Goal: Task Accomplishment & Management: Use online tool/utility

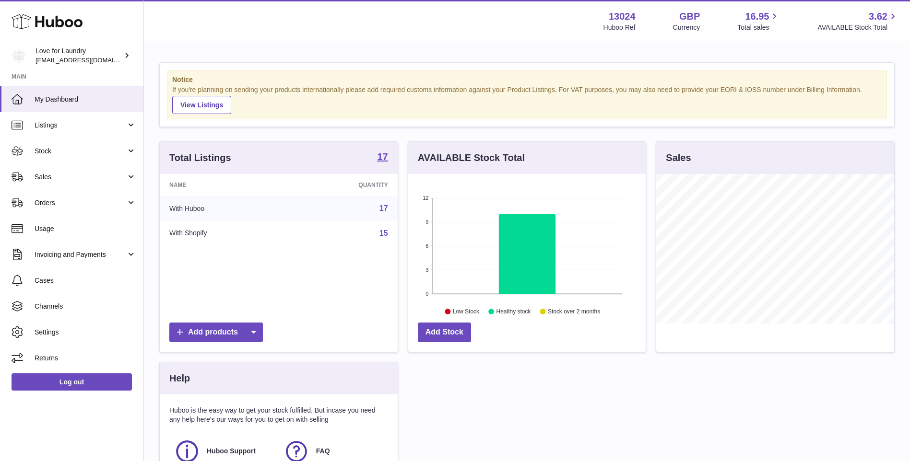
scroll to position [150, 237]
click at [47, 149] on span "Stock" at bounding box center [81, 151] width 92 height 9
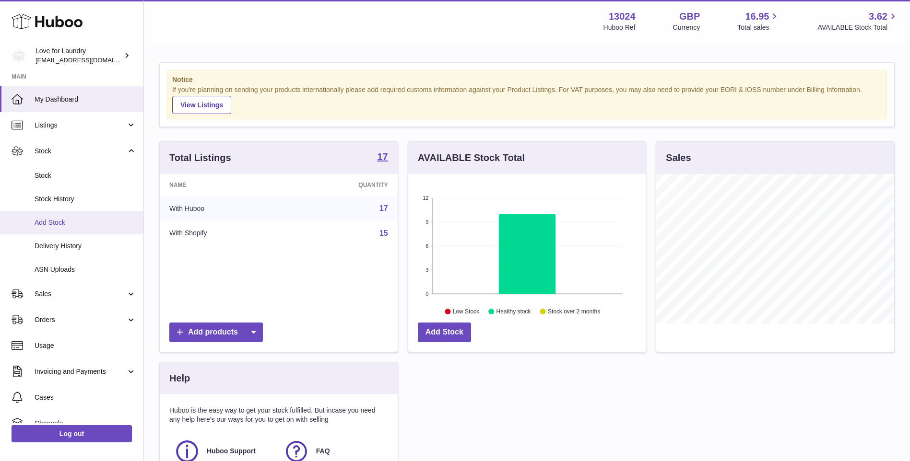
click at [47, 225] on span "Add Stock" at bounding box center [86, 222] width 102 height 9
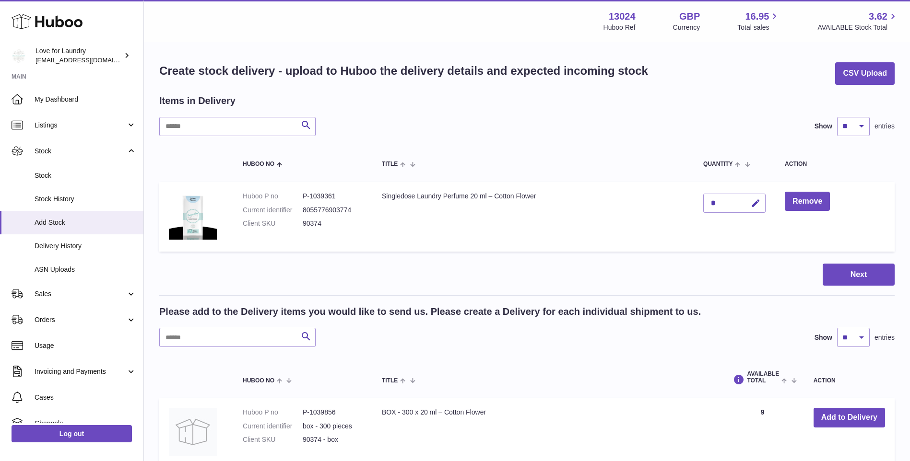
click at [730, 203] on div "*" at bounding box center [734, 203] width 62 height 19
click at [842, 283] on button "Next" at bounding box center [859, 275] width 72 height 23
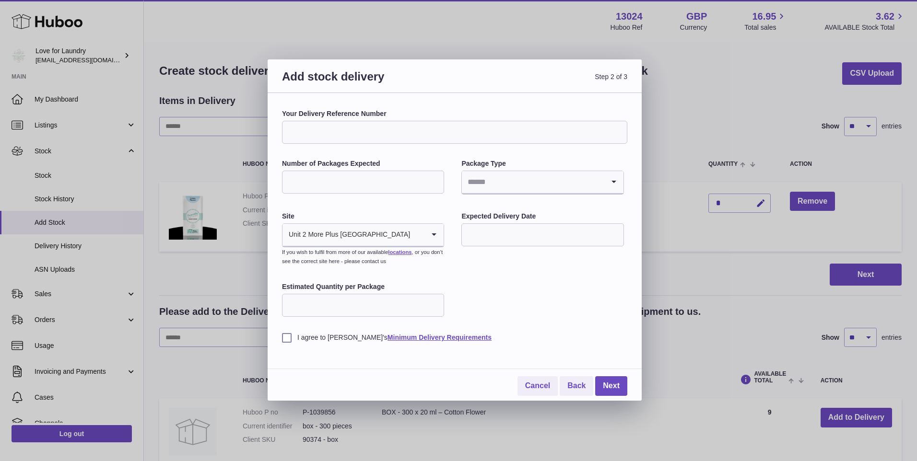
click at [433, 234] on icon "Search for option" at bounding box center [433, 235] width 19 height 22
drag, startPoint x: 408, startPoint y: 258, endPoint x: 326, endPoint y: 260, distance: 82.0
click at [326, 260] on li "🇬🇧 | Unit 2 More Plus [GEOGRAPHIC_DATA]" at bounding box center [363, 260] width 160 height 19
drag, startPoint x: 387, startPoint y: 232, endPoint x: 351, endPoint y: 235, distance: 36.1
click at [351, 235] on input "Search for option" at bounding box center [353, 235] width 142 height 22
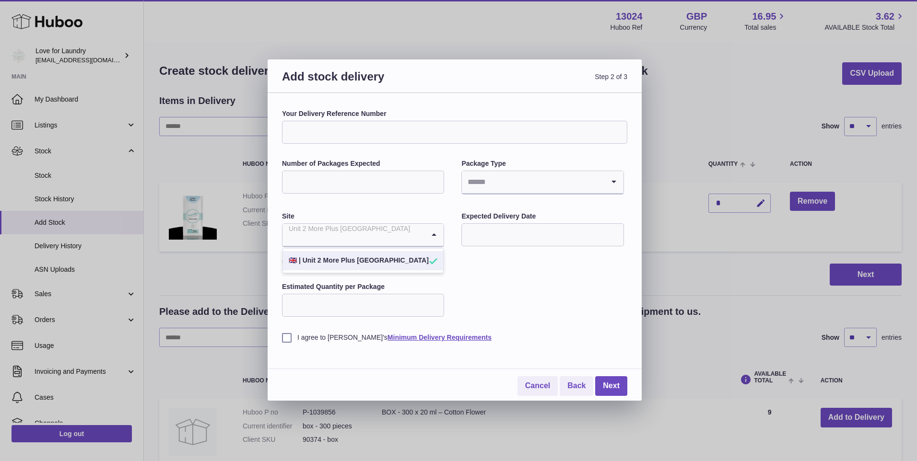
click at [481, 282] on div "Your Delivery Reference Number Number of Packages Expected Package Type Loading…" at bounding box center [454, 225] width 345 height 233
drag, startPoint x: 416, startPoint y: 239, endPoint x: 295, endPoint y: 262, distance: 122.6
click at [295, 247] on div "Unit 2 More Plus [GEOGRAPHIC_DATA] Loading... 🇬🇧 | Unit 2 More Plus [GEOGRAPHIC…" at bounding box center [363, 235] width 162 height 24
drag, startPoint x: 285, startPoint y: 260, endPoint x: 400, endPoint y: 256, distance: 115.2
click at [399, 257] on li "🇬🇧 | Unit 2 More Plus [GEOGRAPHIC_DATA]" at bounding box center [363, 260] width 160 height 19
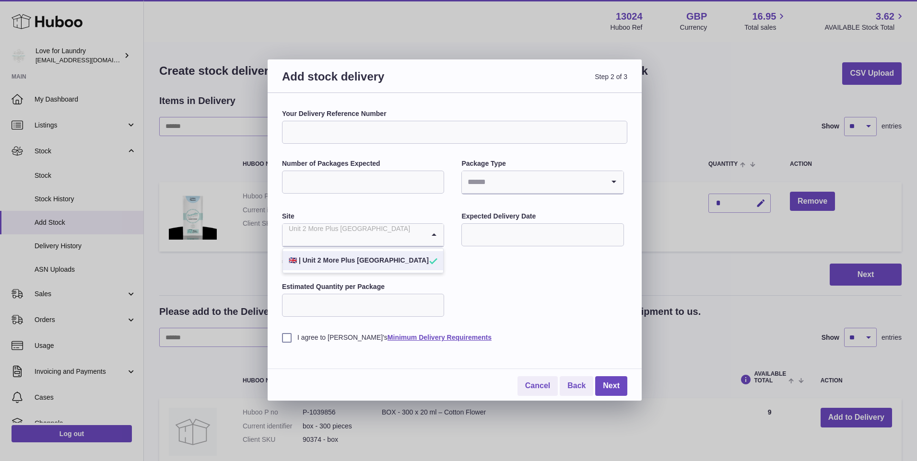
drag, startPoint x: 385, startPoint y: 239, endPoint x: 310, endPoint y: 241, distance: 74.9
click at [310, 241] on input "Search for option" at bounding box center [353, 235] width 142 height 22
